Goal: Information Seeking & Learning: Learn about a topic

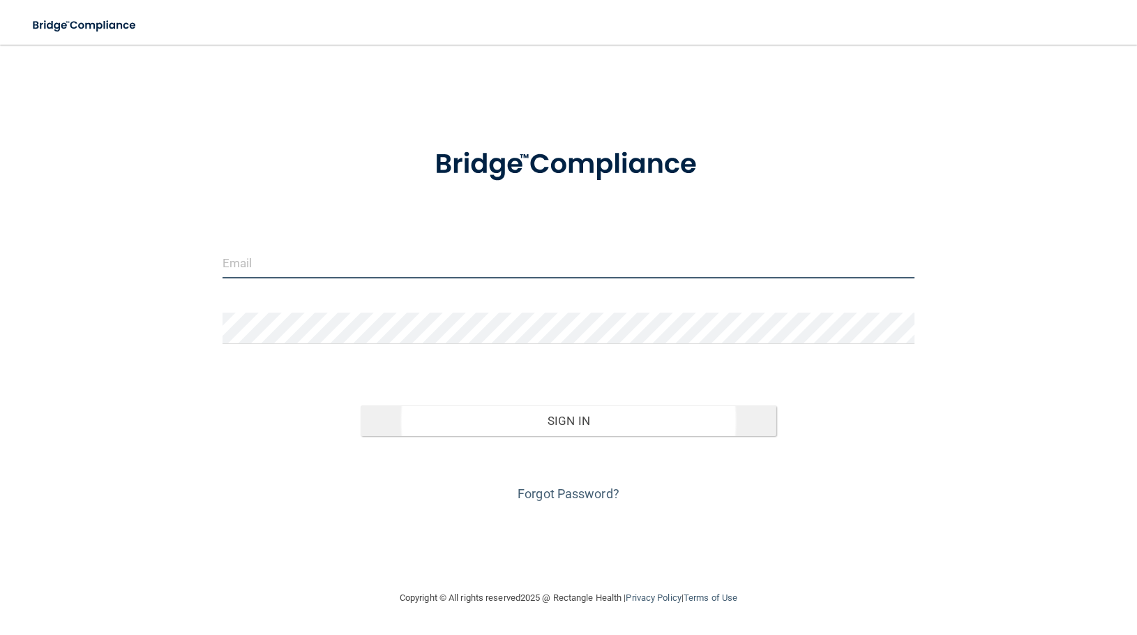
type input "[PERSON_NAME][EMAIL_ADDRESS][DOMAIN_NAME]"
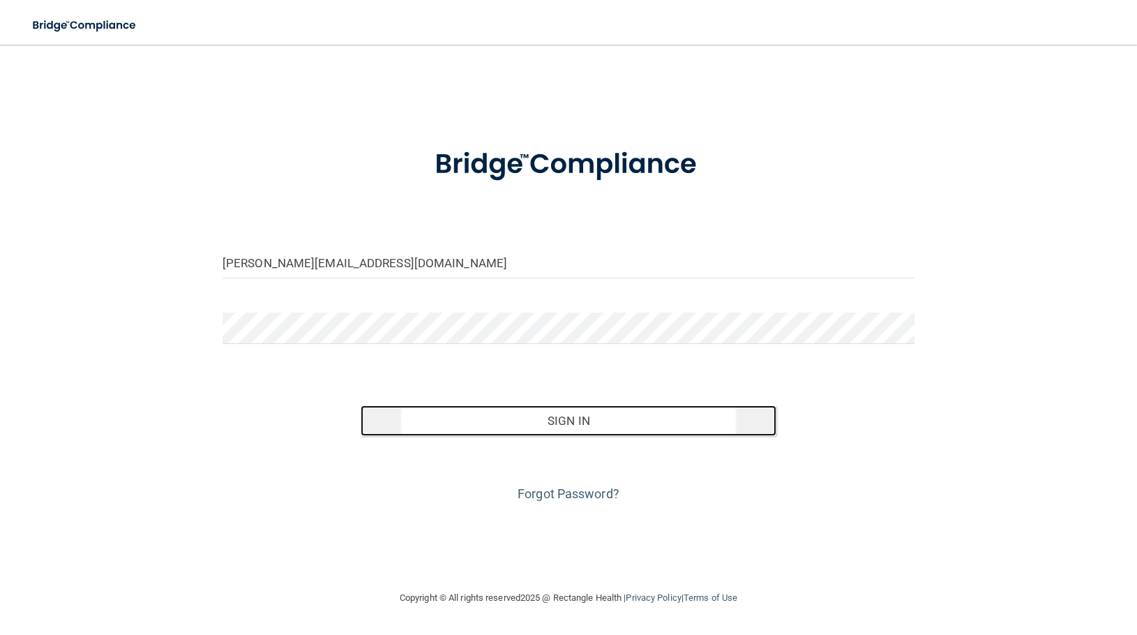
click at [470, 422] on button "Sign In" at bounding box center [568, 420] width 415 height 31
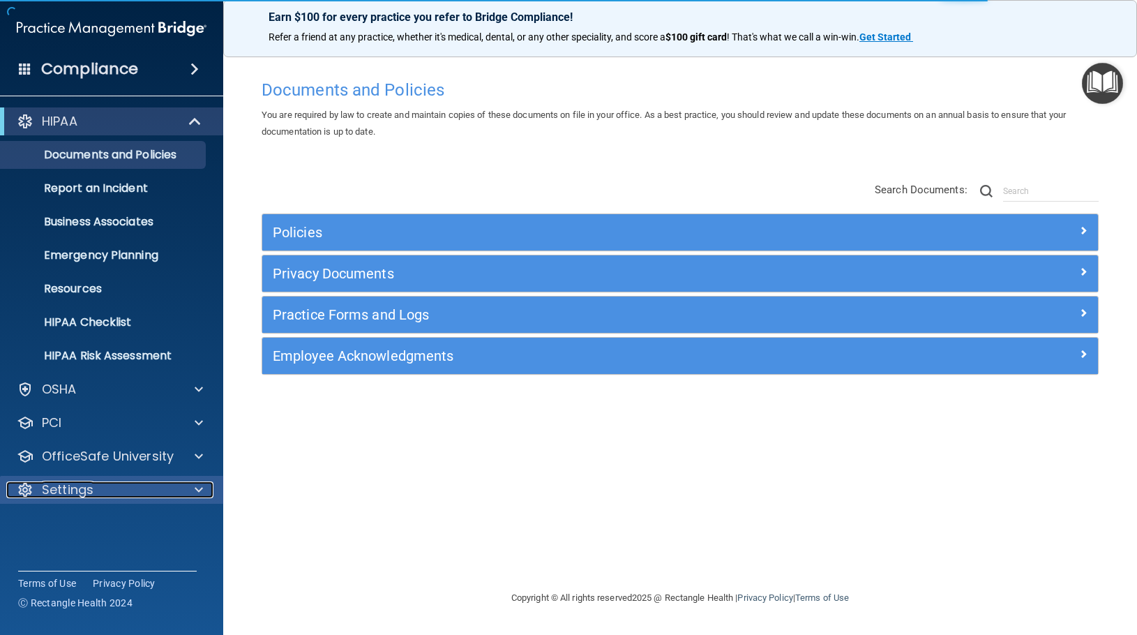
click at [198, 487] on span at bounding box center [199, 489] width 8 height 17
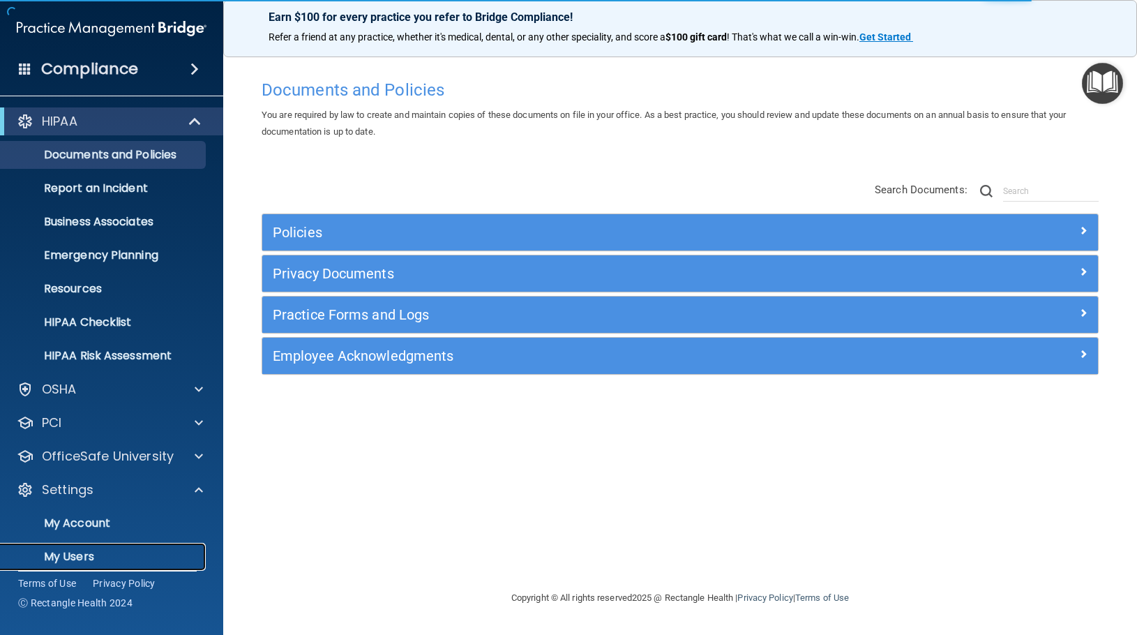
click at [134, 554] on p "My Users" at bounding box center [104, 557] width 190 height 14
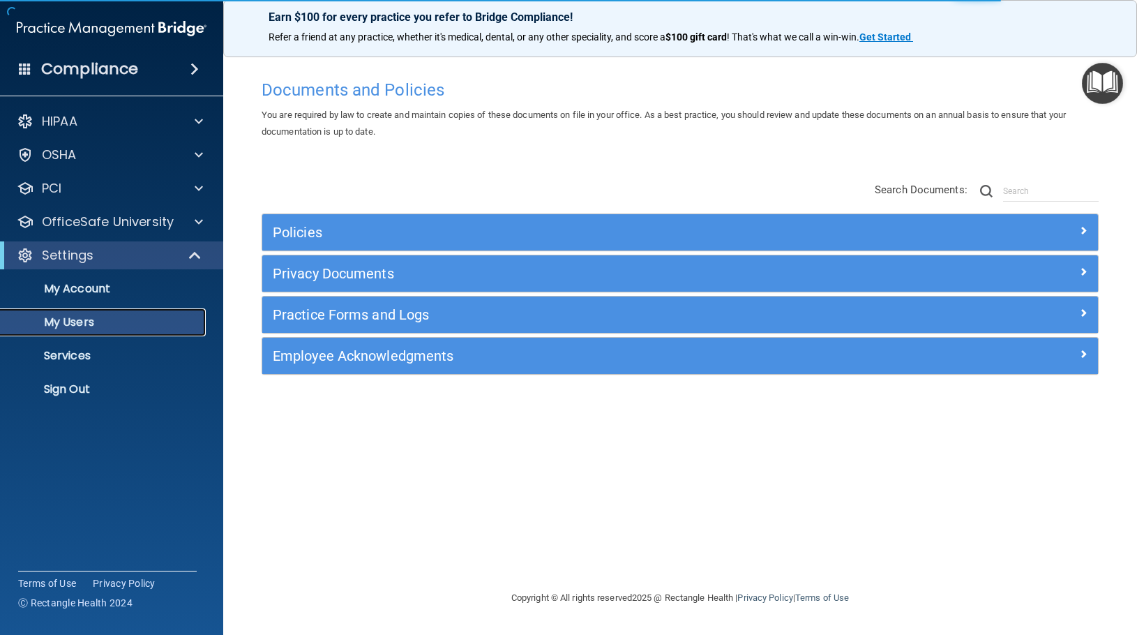
select select "20"
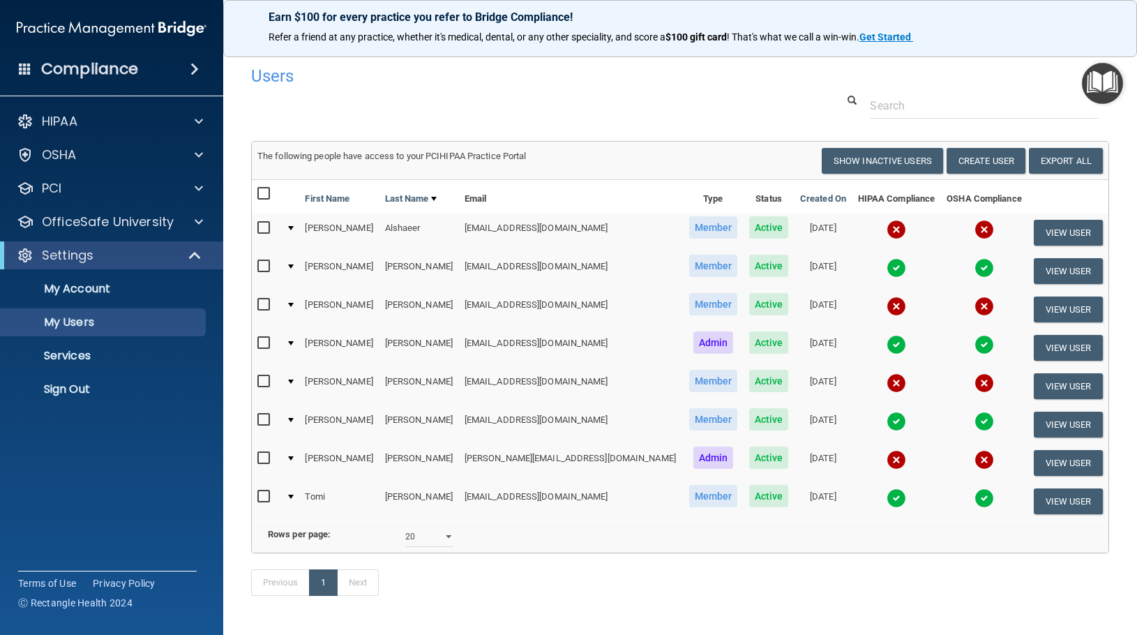
click at [264, 225] on input "checkbox" at bounding box center [265, 228] width 16 height 11
checkbox input "true"
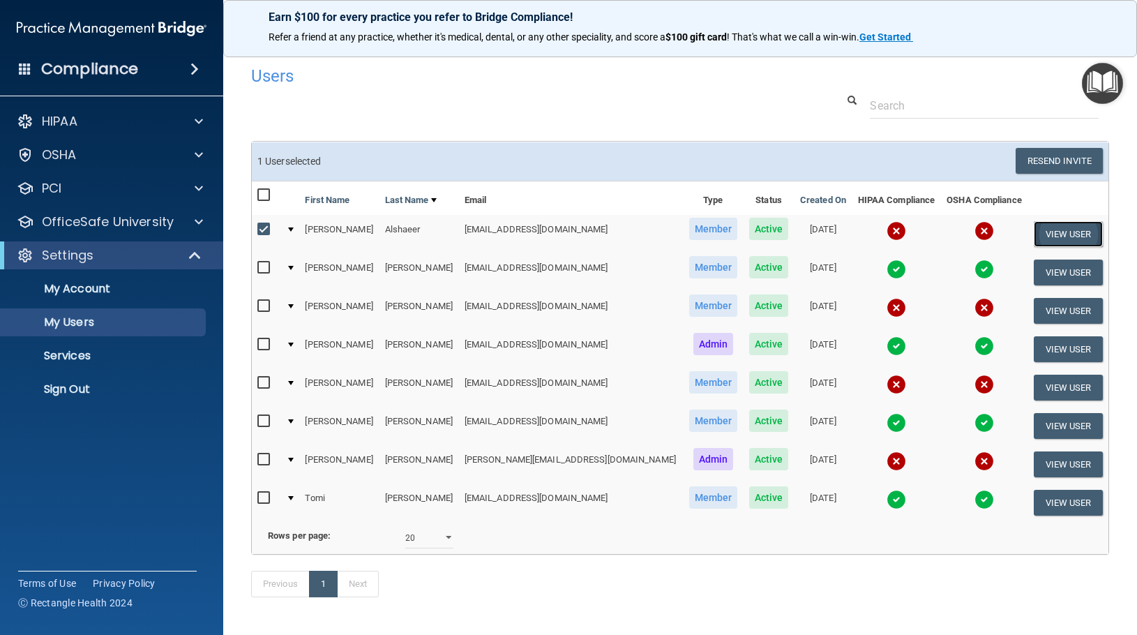
click at [1052, 231] on button "View User" at bounding box center [1068, 234] width 69 height 26
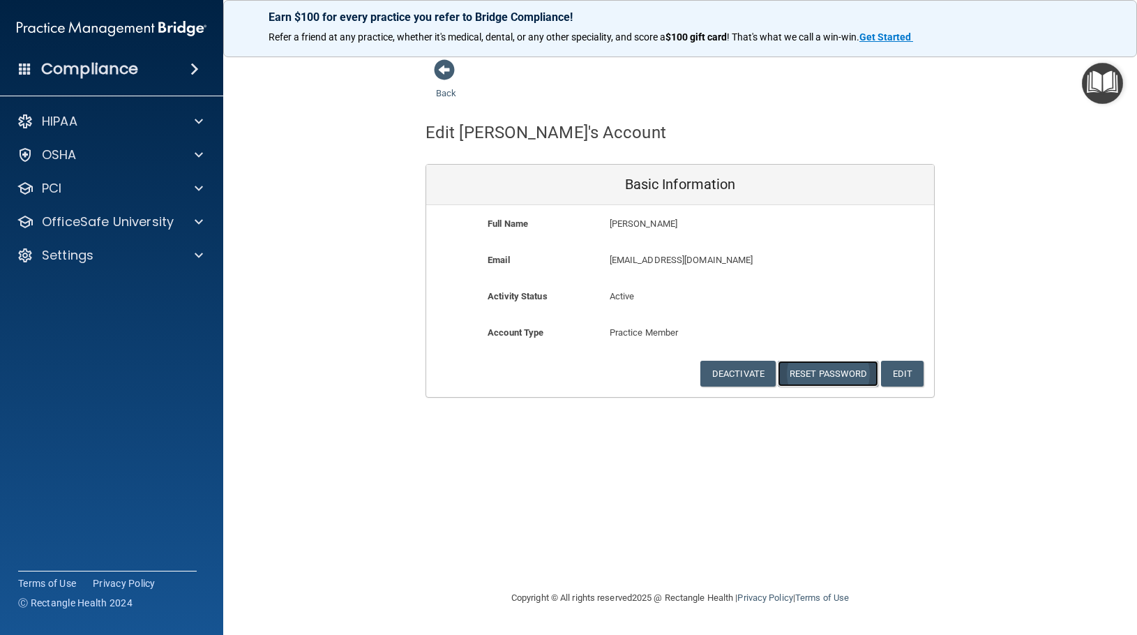
click at [825, 375] on button "Reset Password" at bounding box center [828, 374] width 100 height 26
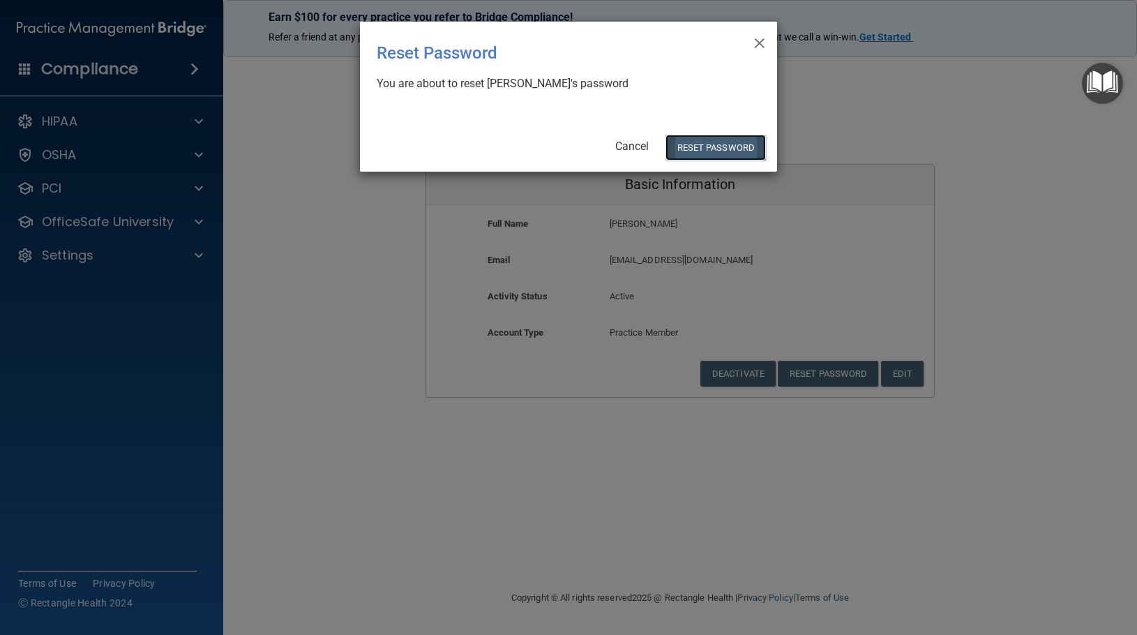
click at [708, 148] on button "Reset Password" at bounding box center [716, 148] width 100 height 26
click at [705, 147] on body "Compliance HIPAA Documents and Policies Report an Incident Business Associates …" at bounding box center [568, 317] width 1137 height 635
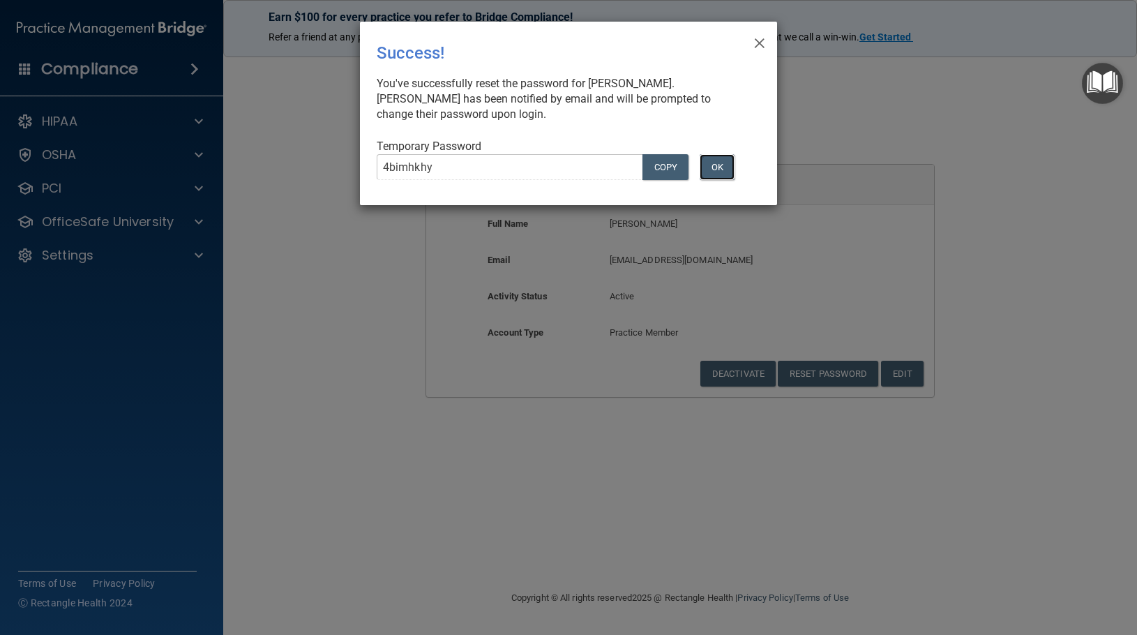
click at [721, 169] on button "OK" at bounding box center [717, 167] width 35 height 26
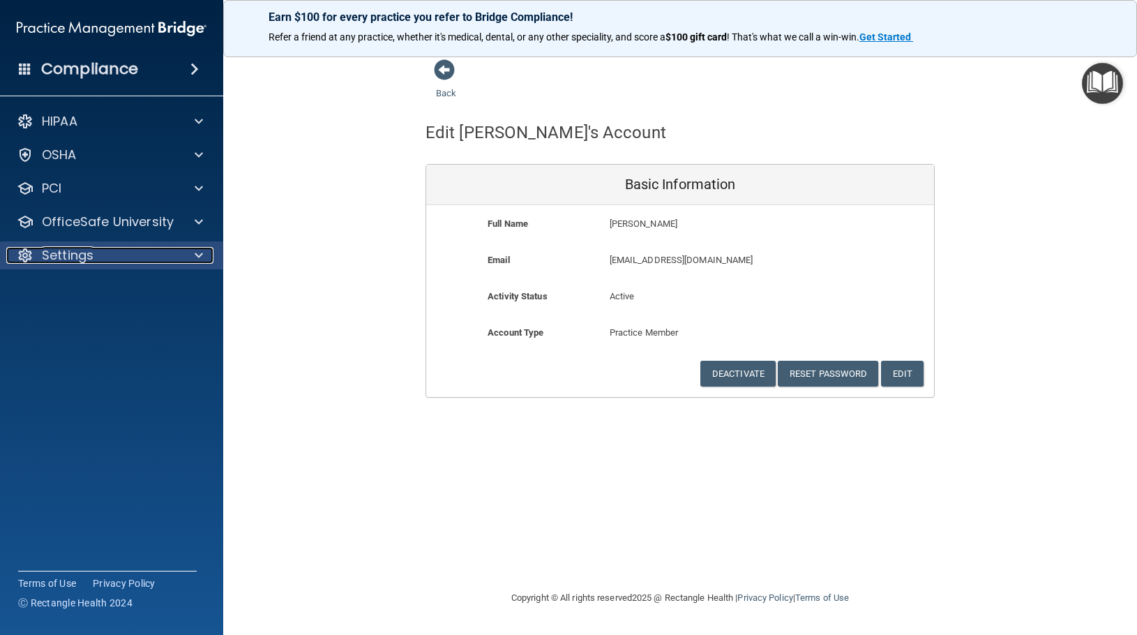
click at [81, 250] on p "Settings" at bounding box center [68, 255] width 52 height 17
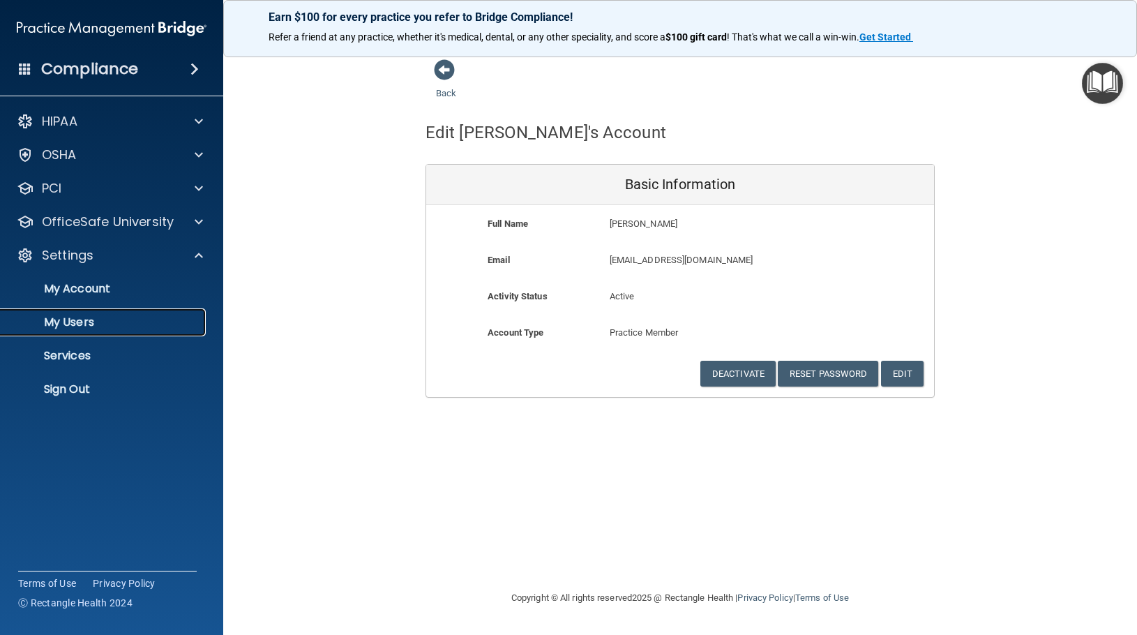
click at [93, 324] on p "My Users" at bounding box center [104, 322] width 190 height 14
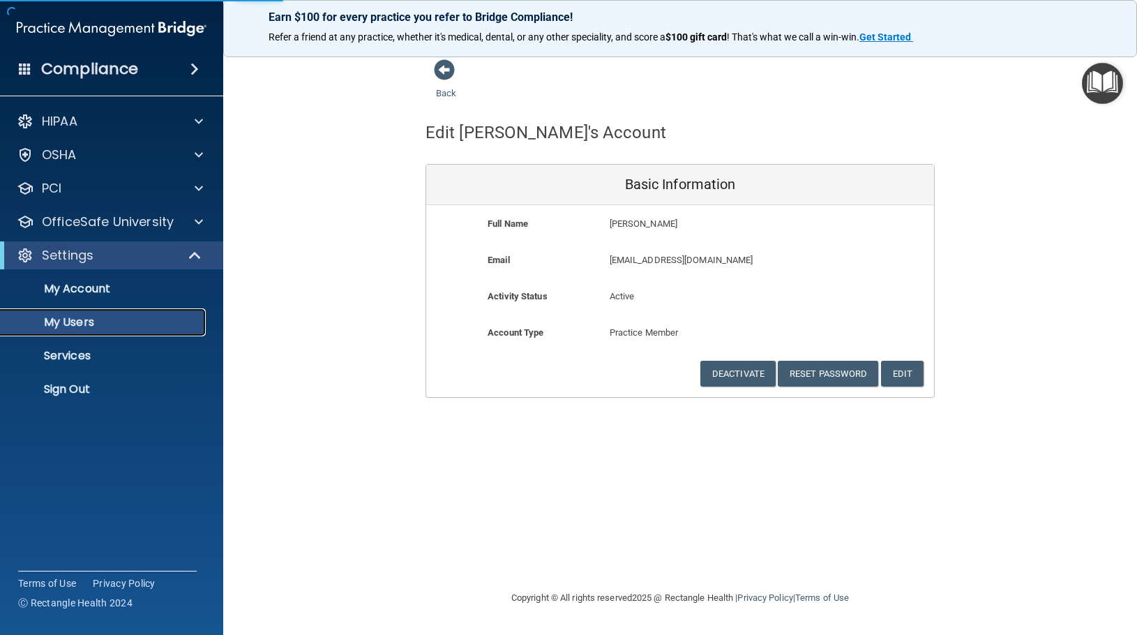
select select "20"
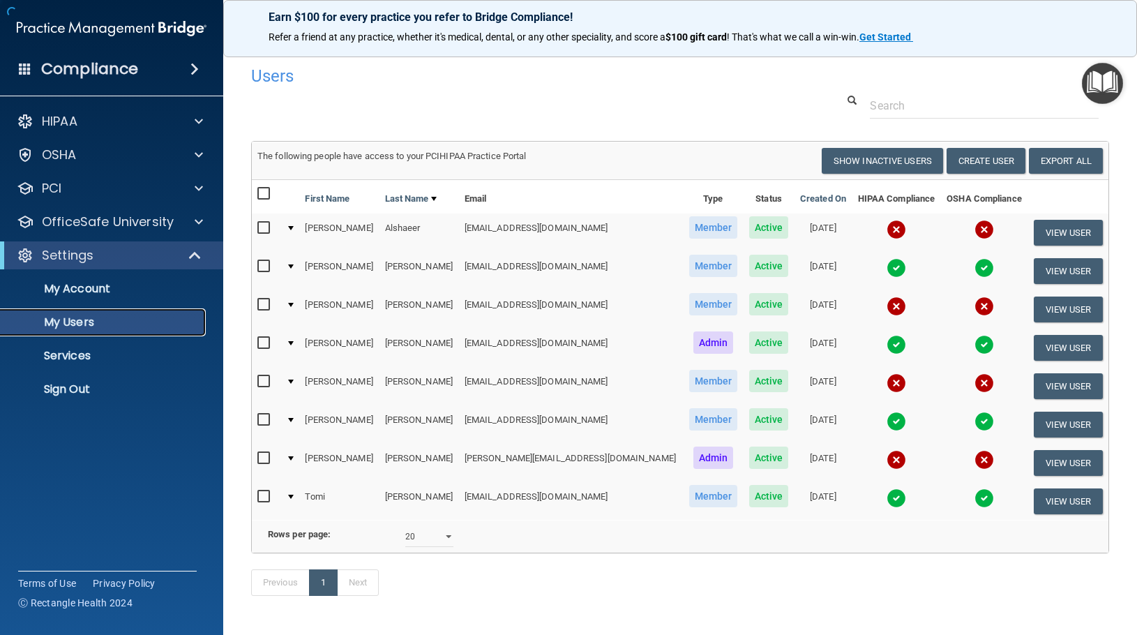
click at [56, 327] on p "My Users" at bounding box center [104, 322] width 190 height 14
click at [1035, 310] on button "View User" at bounding box center [1068, 310] width 69 height 26
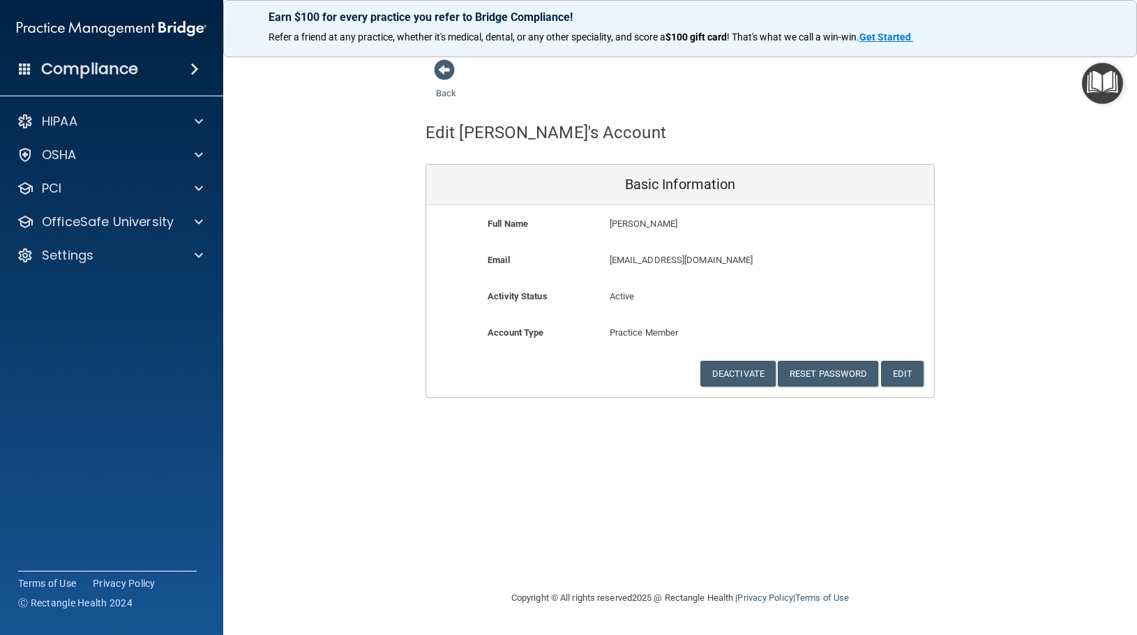
click at [284, 250] on div "Back Edit Elizabeth's Account Basic Information Full Name Elizabeth HIggins Eli…" at bounding box center [680, 228] width 858 height 339
click at [194, 257] on div at bounding box center [196, 255] width 35 height 17
click at [153, 315] on p "My Users" at bounding box center [104, 322] width 190 height 14
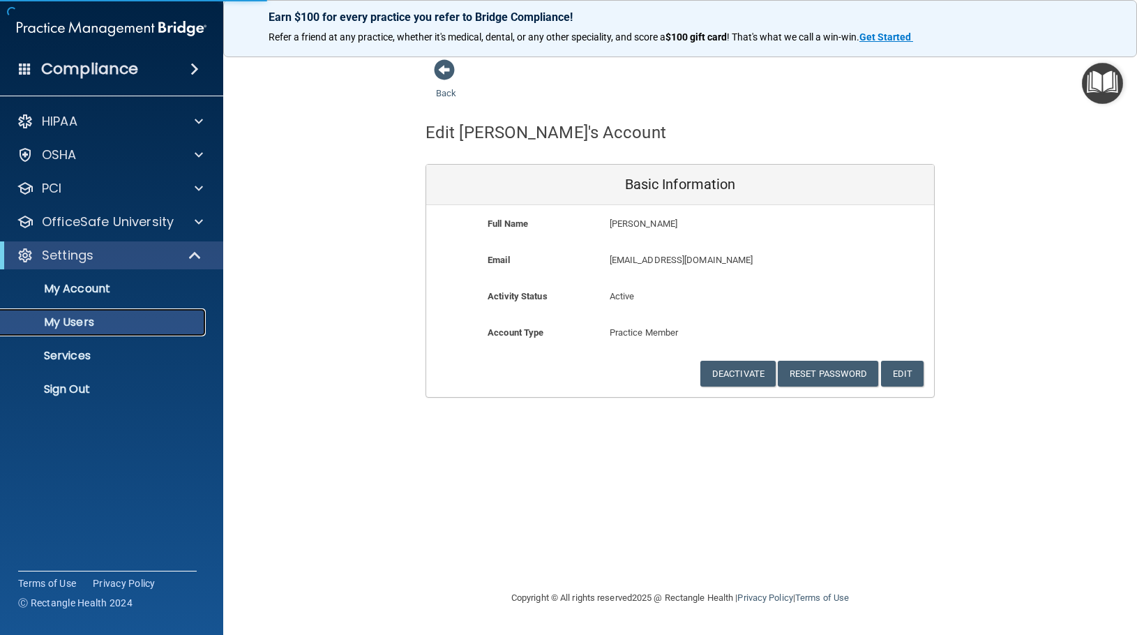
select select "20"
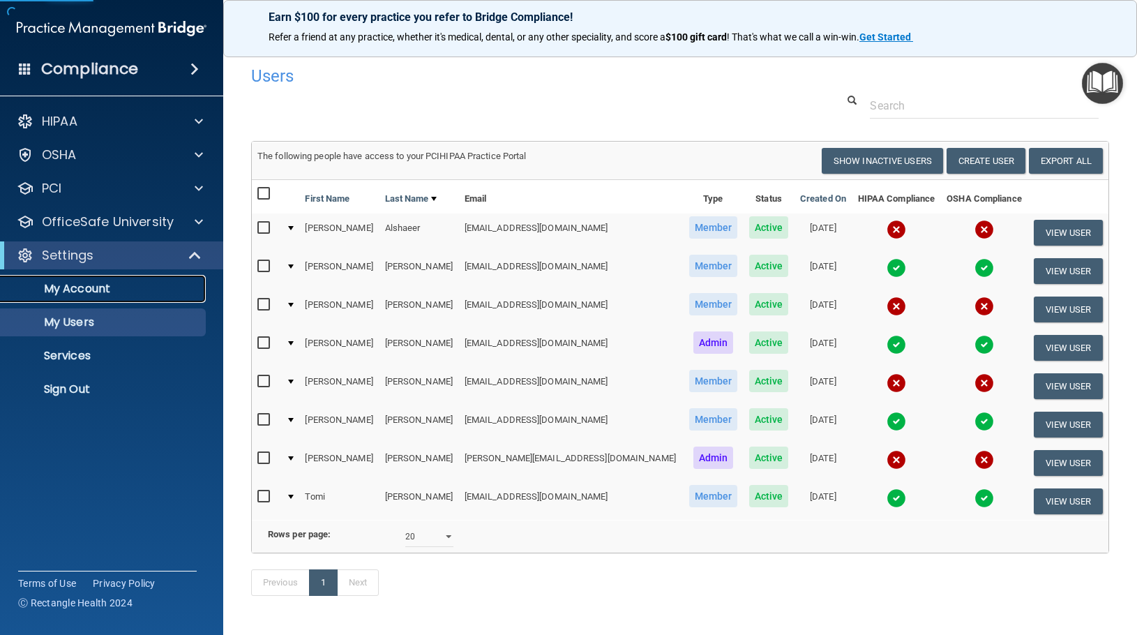
click at [96, 290] on p "My Account" at bounding box center [104, 289] width 190 height 14
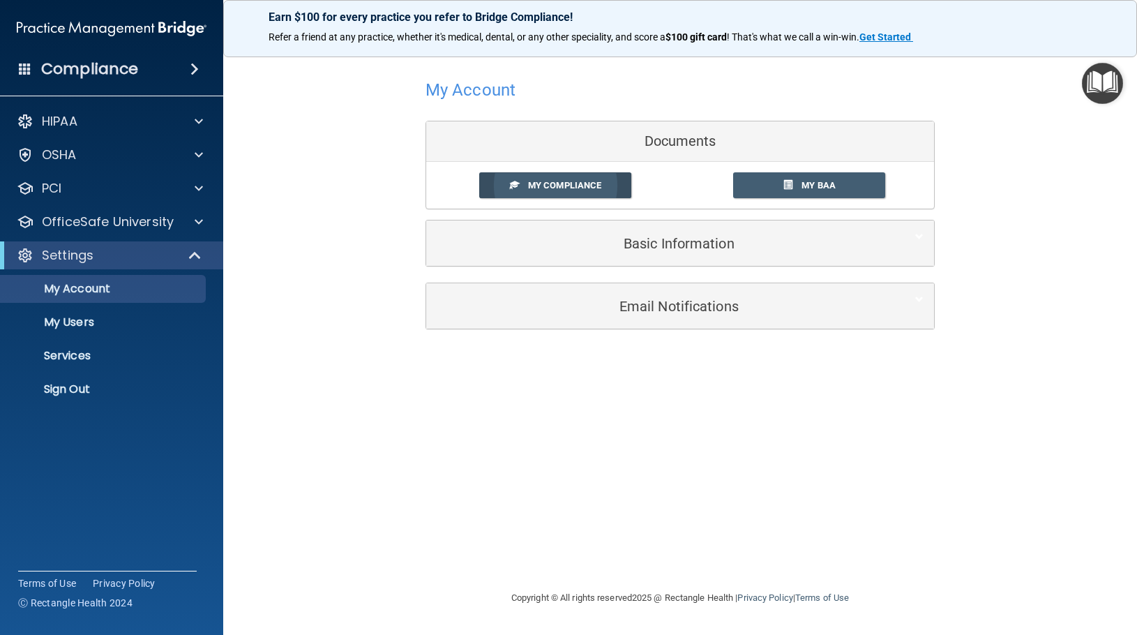
click at [541, 184] on span "My Compliance" at bounding box center [564, 185] width 73 height 10
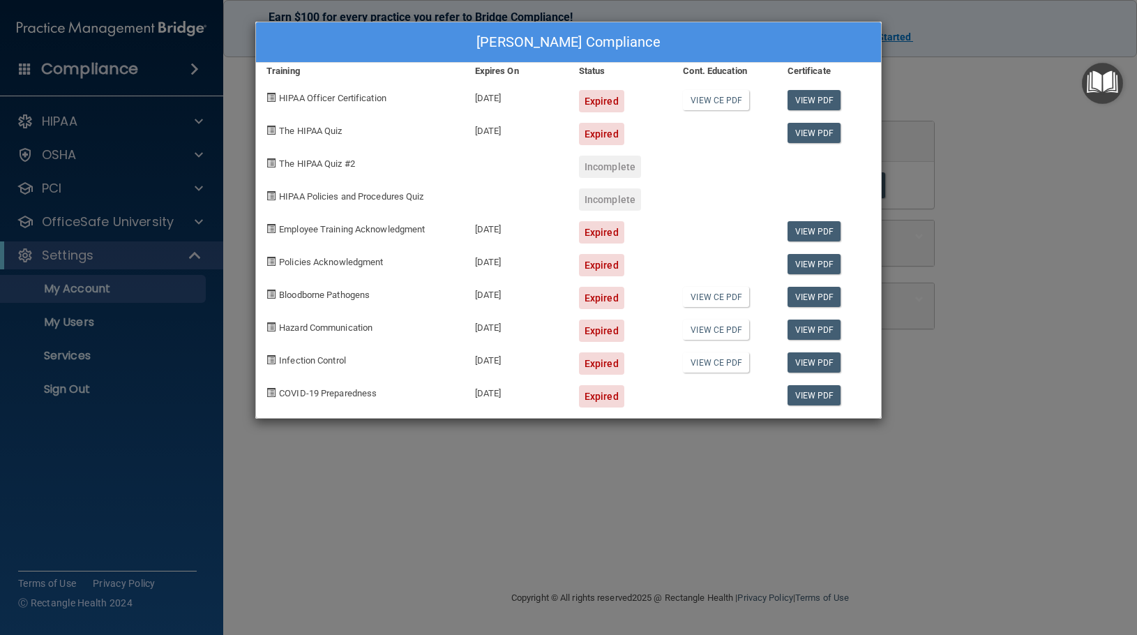
click at [609, 99] on div "Expired" at bounding box center [601, 101] width 45 height 22
click at [813, 103] on link "View PDF" at bounding box center [815, 100] width 54 height 20
click at [945, 77] on div "Jana Teslow's Compliance Training Expires On Status Cont. Education Certificate…" at bounding box center [568, 317] width 1137 height 635
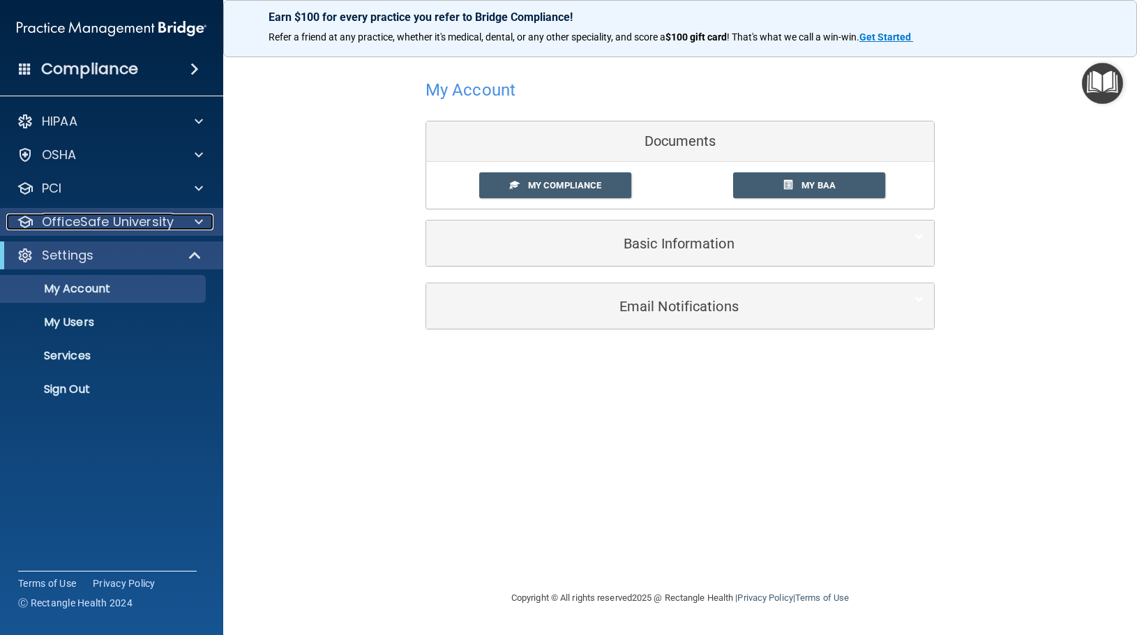
click at [200, 227] on span at bounding box center [199, 222] width 8 height 17
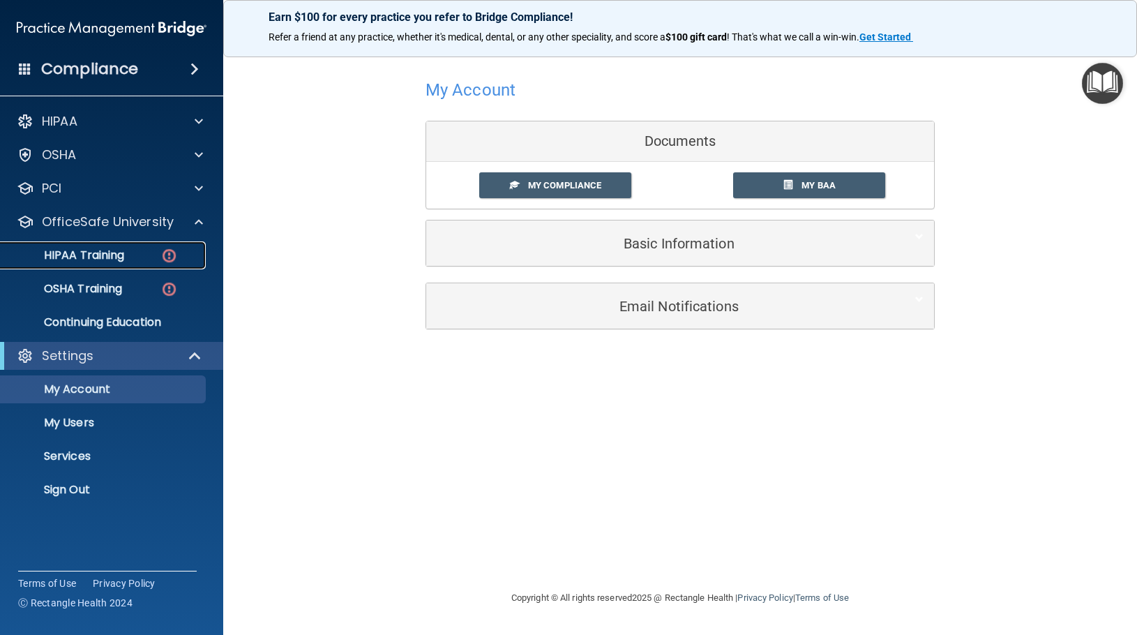
click at [114, 257] on p "HIPAA Training" at bounding box center [66, 255] width 115 height 14
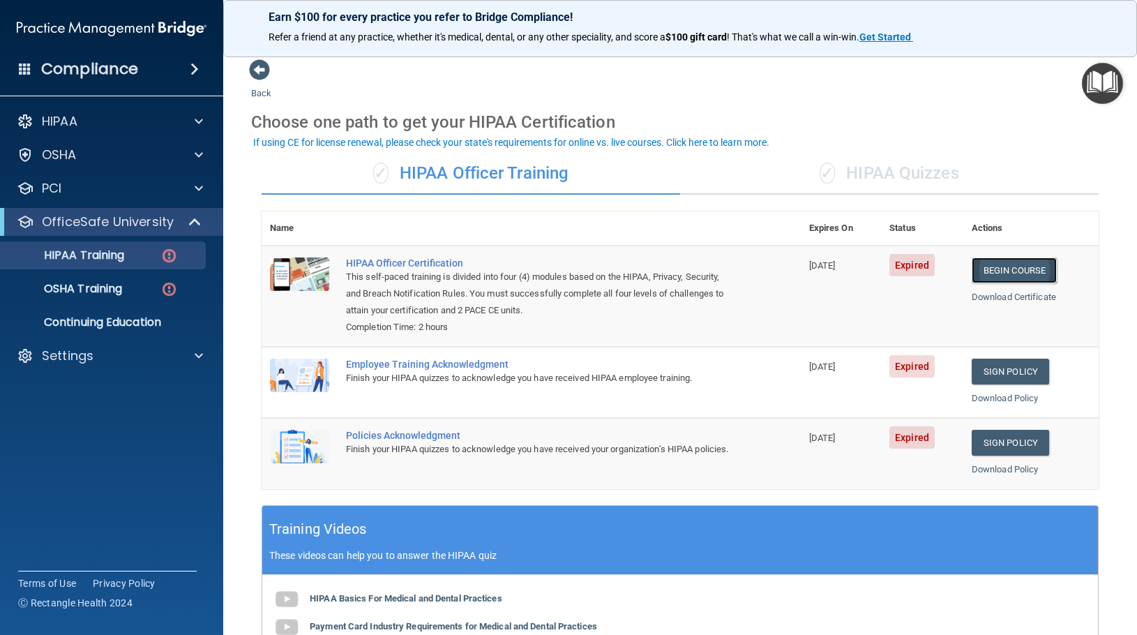
click at [995, 264] on link "Begin Course" at bounding box center [1014, 270] width 85 height 26
click at [980, 267] on link "Begin Course" at bounding box center [1014, 270] width 85 height 26
